Goal: Book appointment/travel/reservation

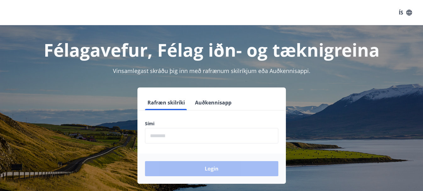
click at [161, 140] on input "phone" at bounding box center [211, 135] width 133 height 15
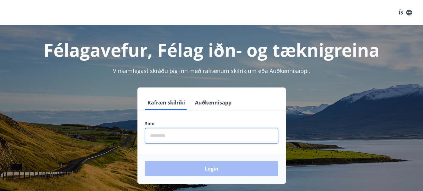
type input "********"
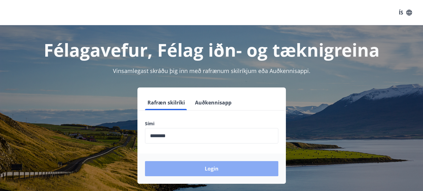
click at [203, 167] on button "Login" at bounding box center [211, 168] width 133 height 15
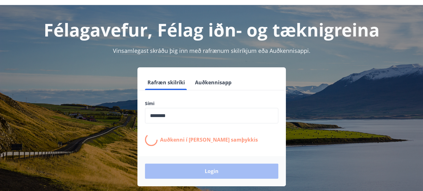
scroll to position [31, 0]
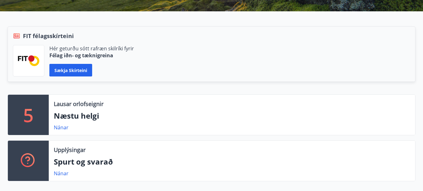
scroll to position [126, 0]
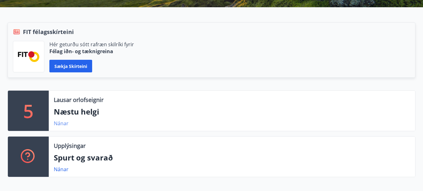
click at [62, 123] on link "Nánar" at bounding box center [61, 123] width 15 height 7
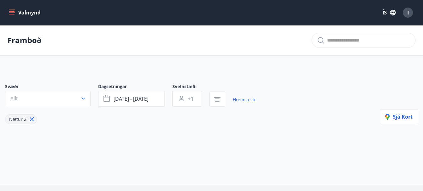
type input "*"
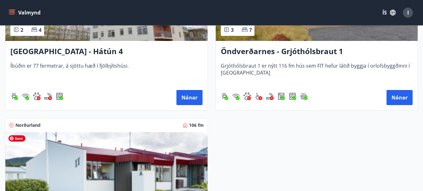
scroll to position [346, 0]
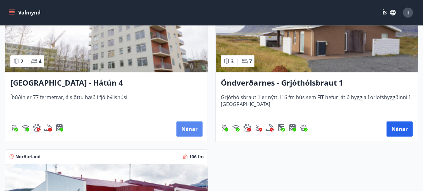
click at [187, 129] on button "Nánar" at bounding box center [189, 128] width 26 height 15
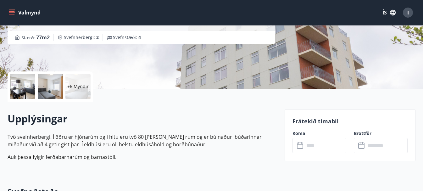
scroll to position [94, 0]
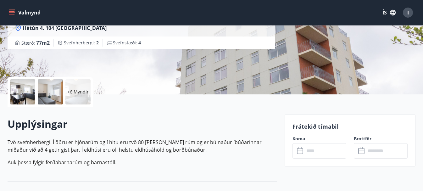
click at [313, 154] on input "text" at bounding box center [325, 150] width 42 height 15
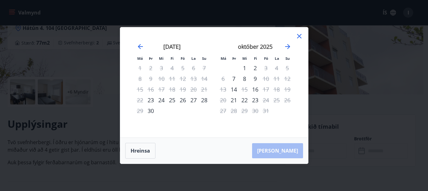
drag, startPoint x: 298, startPoint y: 34, endPoint x: 321, endPoint y: 89, distance: 59.4
click at [299, 35] on icon at bounding box center [299, 36] width 8 height 8
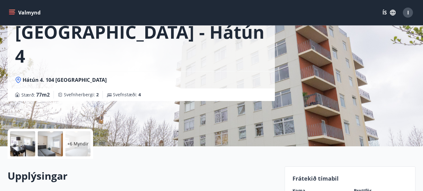
scroll to position [0, 0]
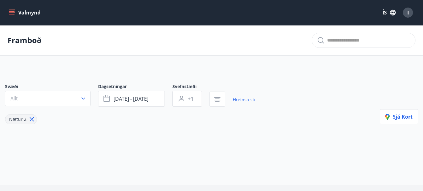
type input "*"
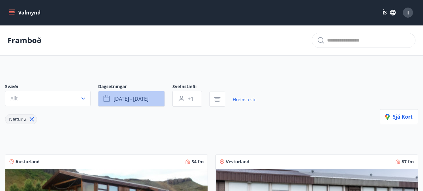
click at [129, 98] on span "sep 26 - sep 29" at bounding box center [131, 98] width 35 height 7
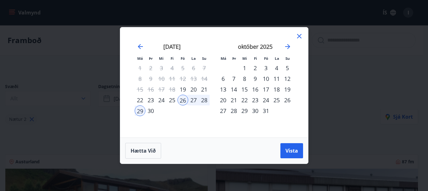
click at [183, 88] on div "19" at bounding box center [182, 89] width 11 height 11
click at [204, 88] on div "21" at bounding box center [204, 89] width 11 height 11
click at [294, 153] on span "Vista" at bounding box center [291, 150] width 13 height 7
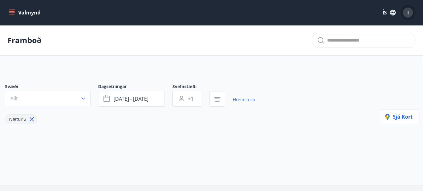
click at [408, 12] on span "I" at bounding box center [408, 12] width 2 height 7
